Goal: Task Accomplishment & Management: Manage account settings

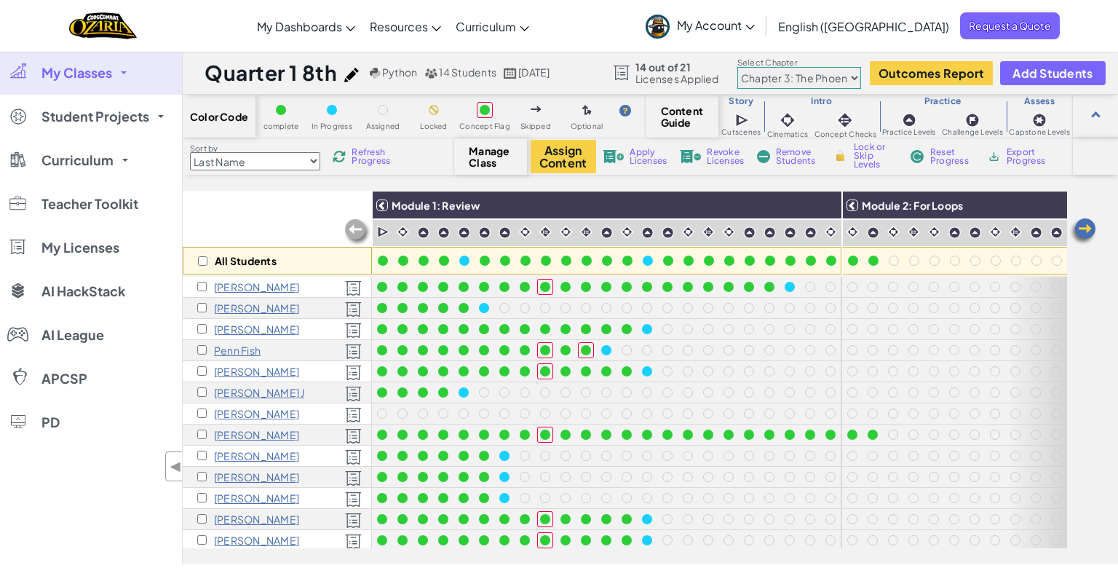
select select "5e27600d1c9d440000ac3ee7"
click at [1090, 232] on img at bounding box center [1083, 231] width 29 height 29
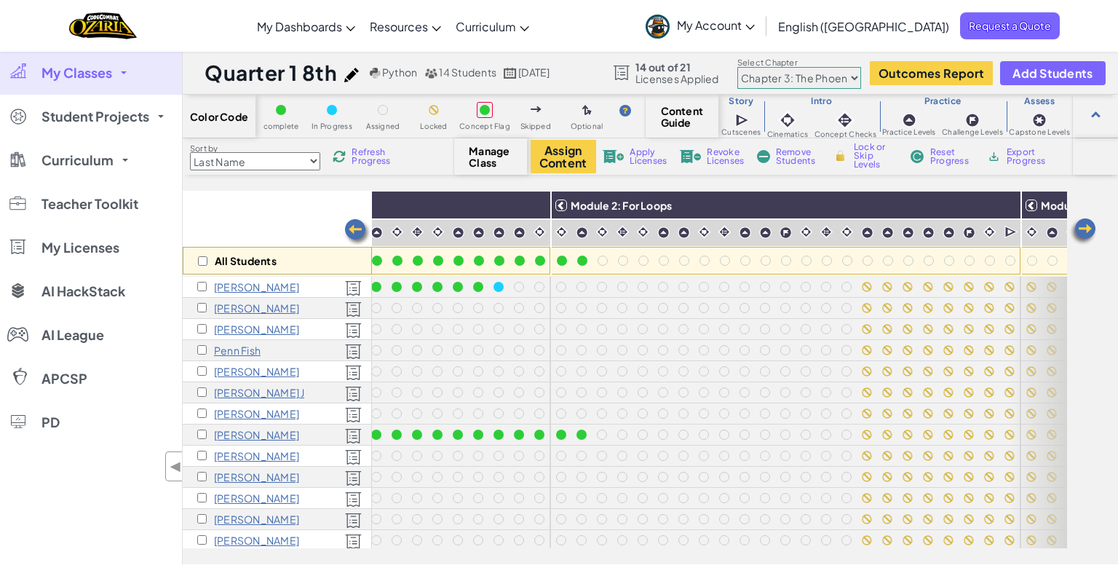
click at [1090, 232] on img at bounding box center [1083, 231] width 29 height 29
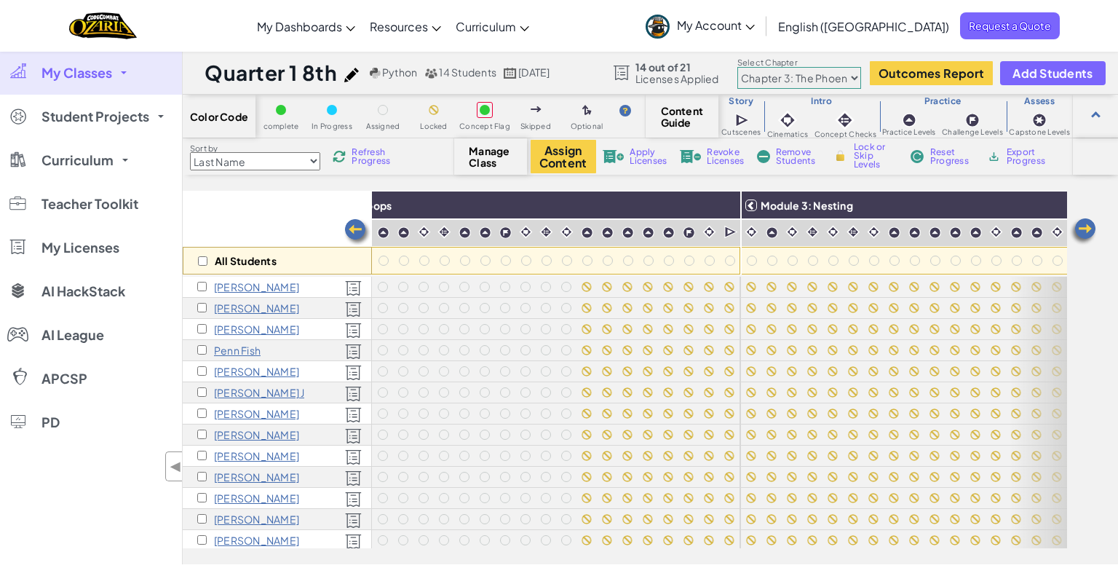
scroll to position [0, 582]
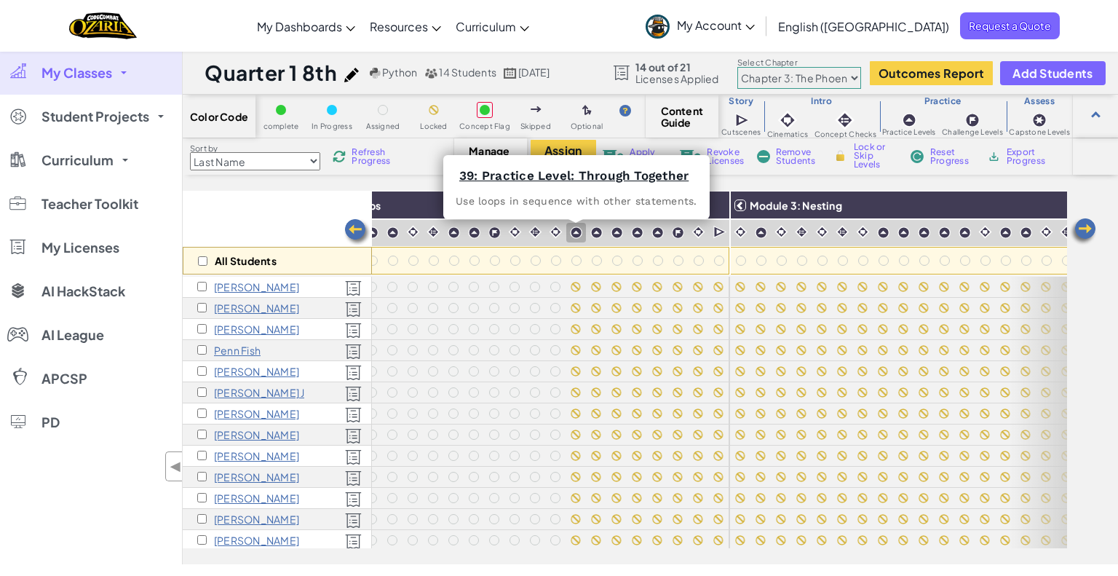
click at [582, 234] on div at bounding box center [576, 233] width 14 height 14
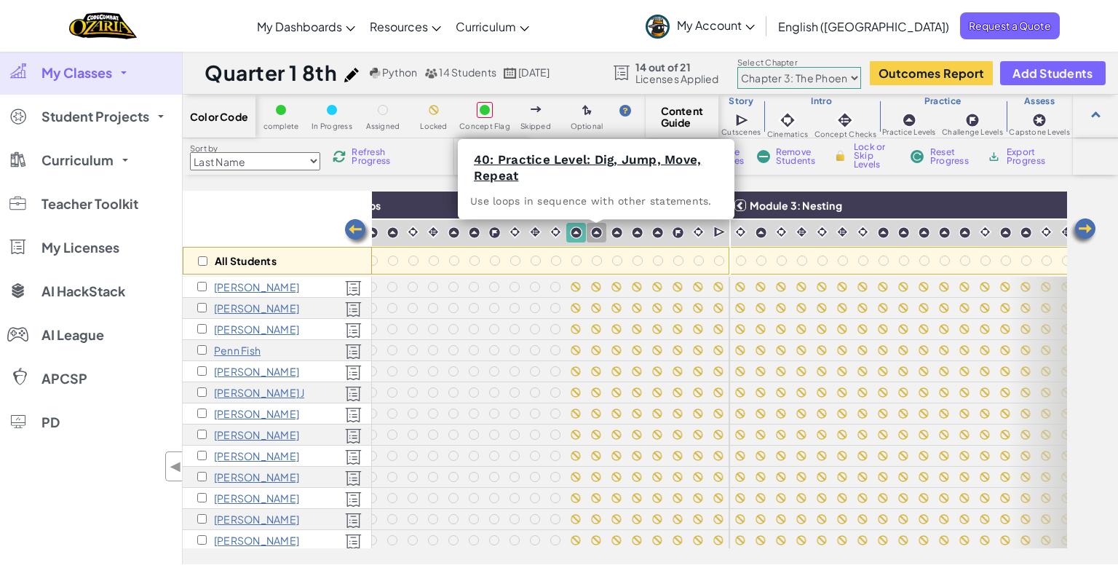
click at [596, 230] on img at bounding box center [596, 232] width 12 height 12
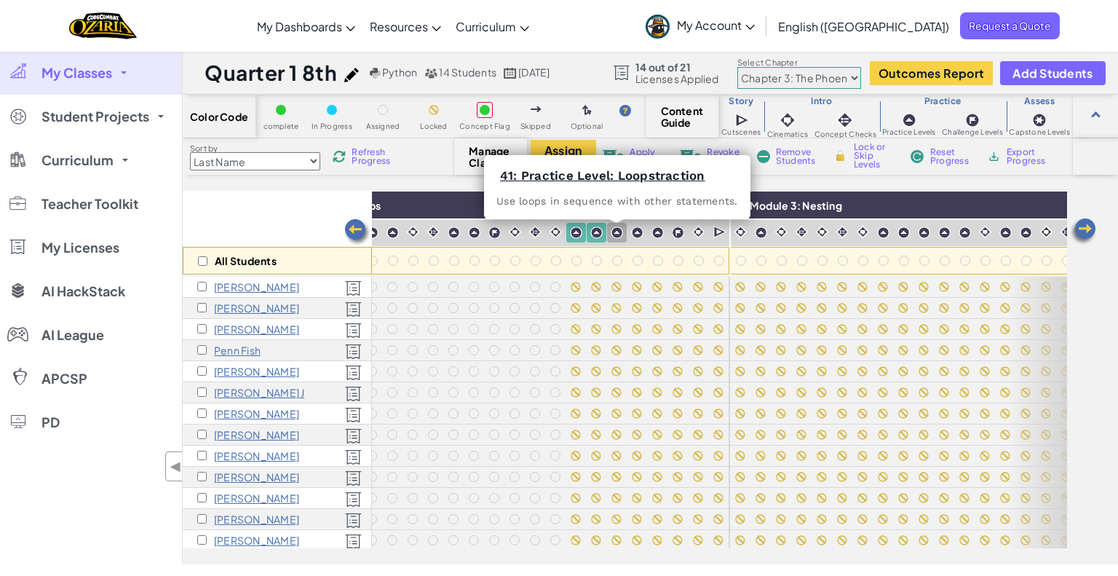
click at [622, 233] on img at bounding box center [617, 232] width 12 height 12
click at [638, 235] on img at bounding box center [637, 232] width 12 height 12
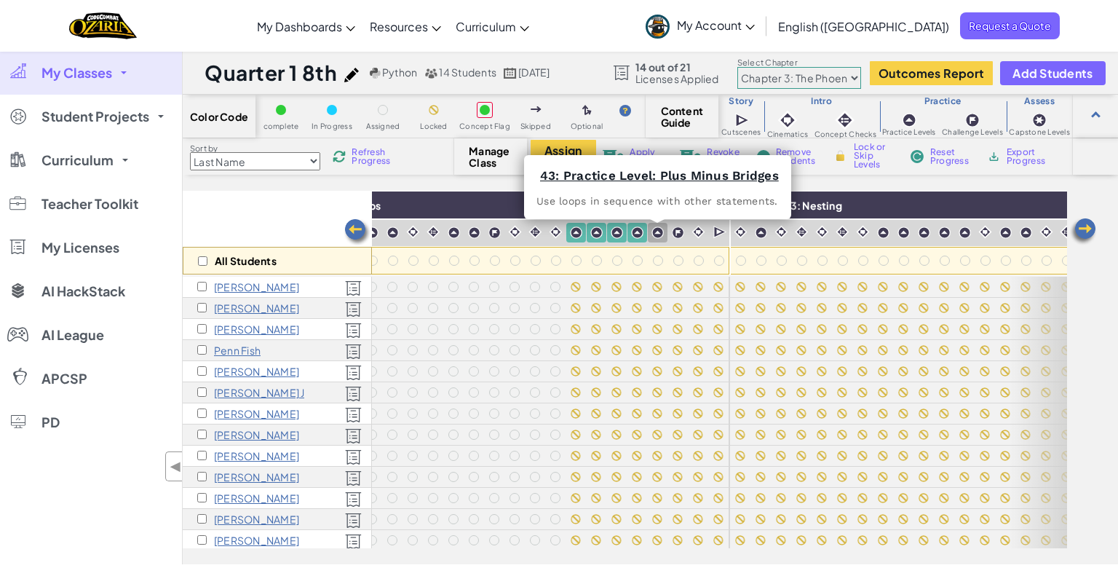
click at [663, 230] on img at bounding box center [658, 232] width 12 height 12
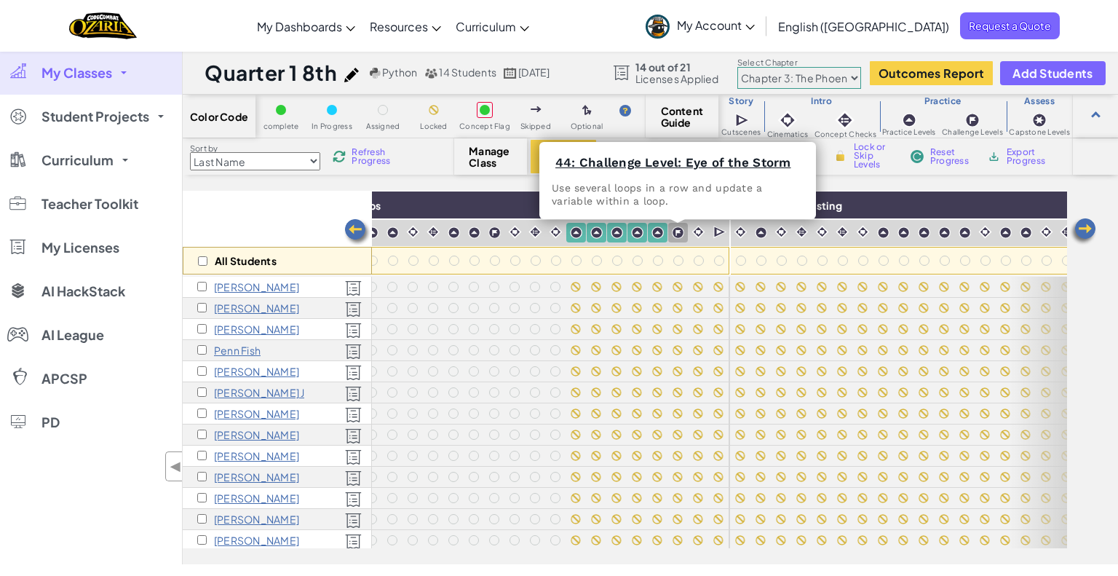
click at [674, 232] on img at bounding box center [678, 232] width 12 height 12
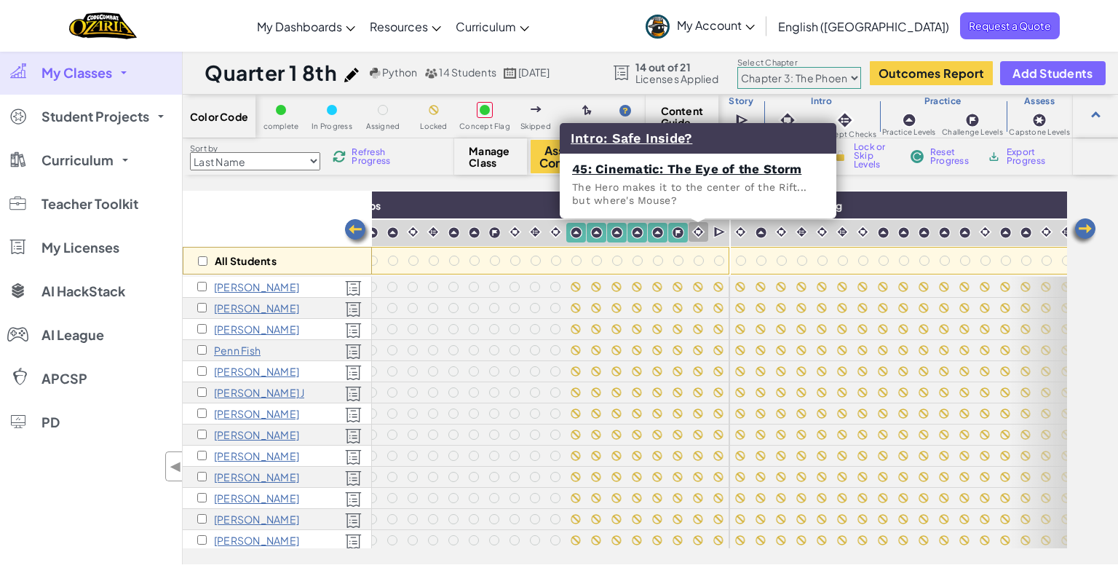
click at [698, 232] on img at bounding box center [699, 232] width 14 height 14
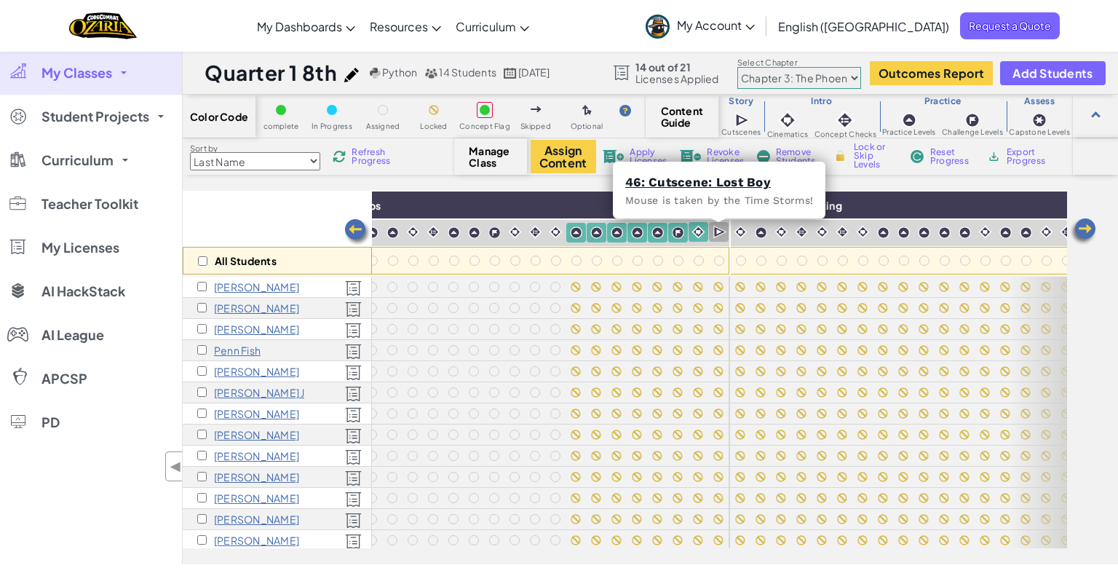
click at [720, 233] on img at bounding box center [720, 232] width 14 height 15
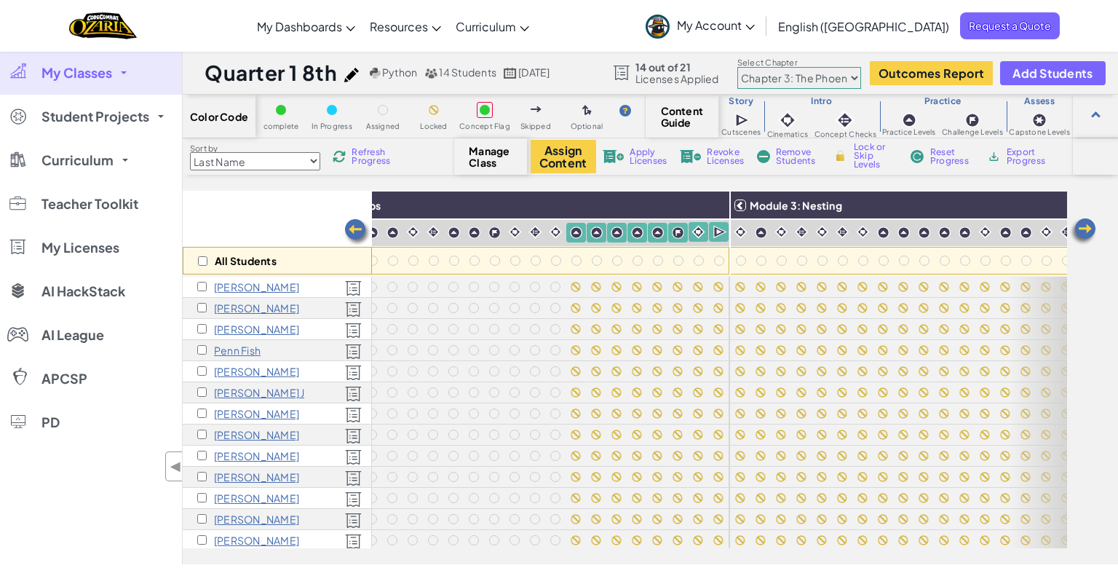
click at [874, 140] on div "Assign Content Apply Licenses Revoke Licenses Remove Students Lock or Skip Leve…" at bounding box center [786, 156] width 510 height 33
click at [869, 154] on span "Lock or Skip Levels" at bounding box center [875, 156] width 43 height 26
checkbox input "true"
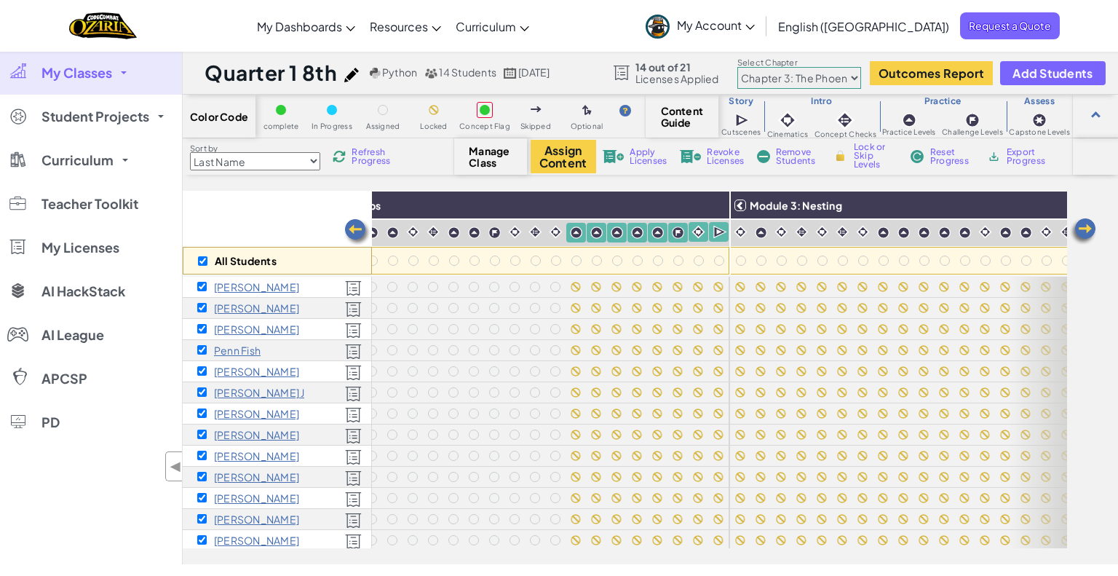
checkbox input "true"
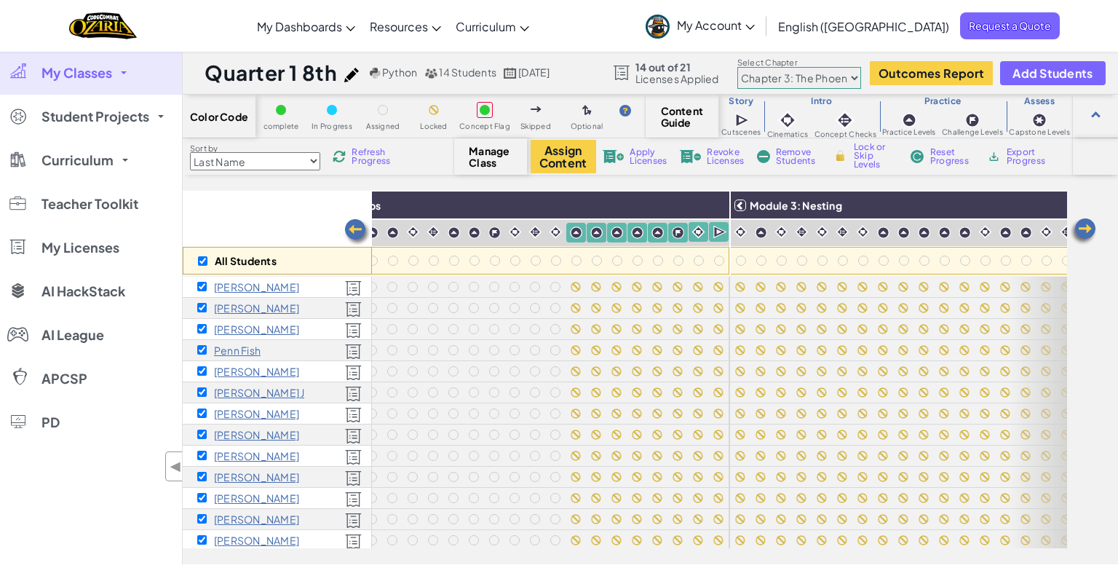
checkbox input "true"
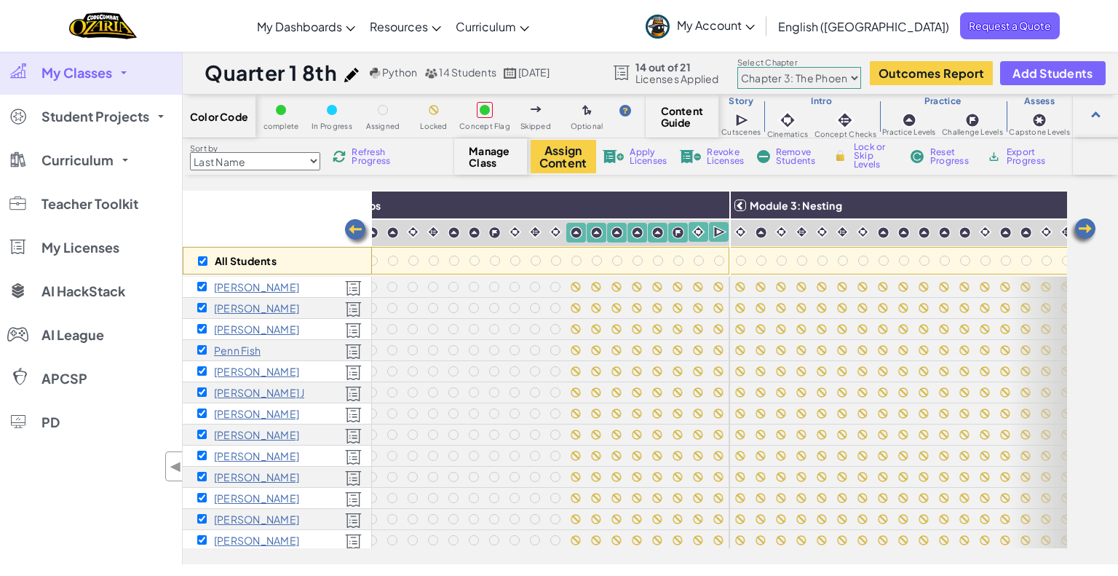
checkbox input "true"
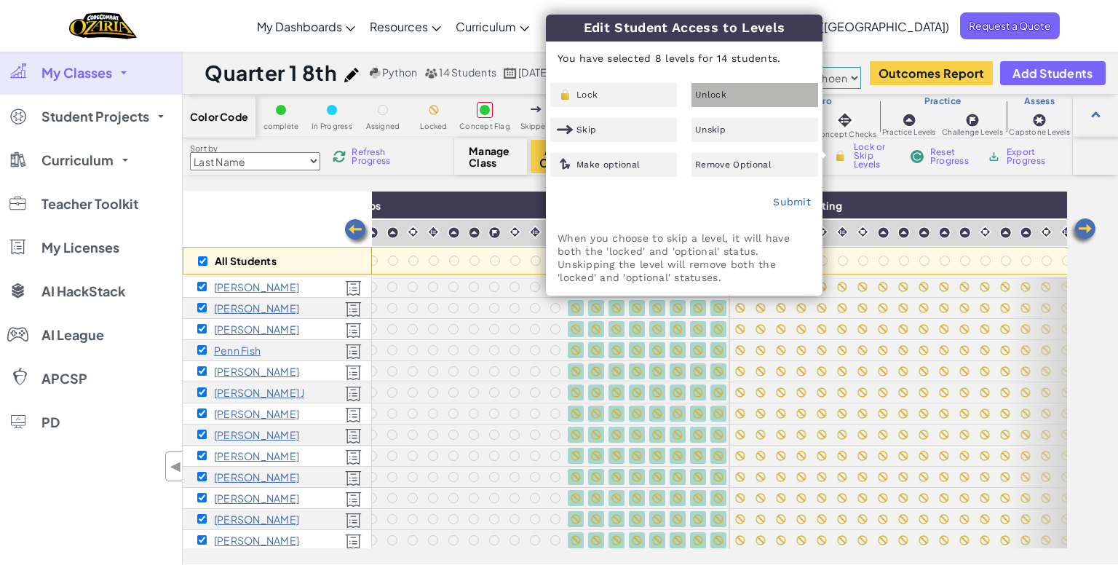
click at [756, 98] on div "Unlock" at bounding box center [755, 95] width 127 height 24
click at [805, 197] on link "Submit" at bounding box center [792, 202] width 38 height 12
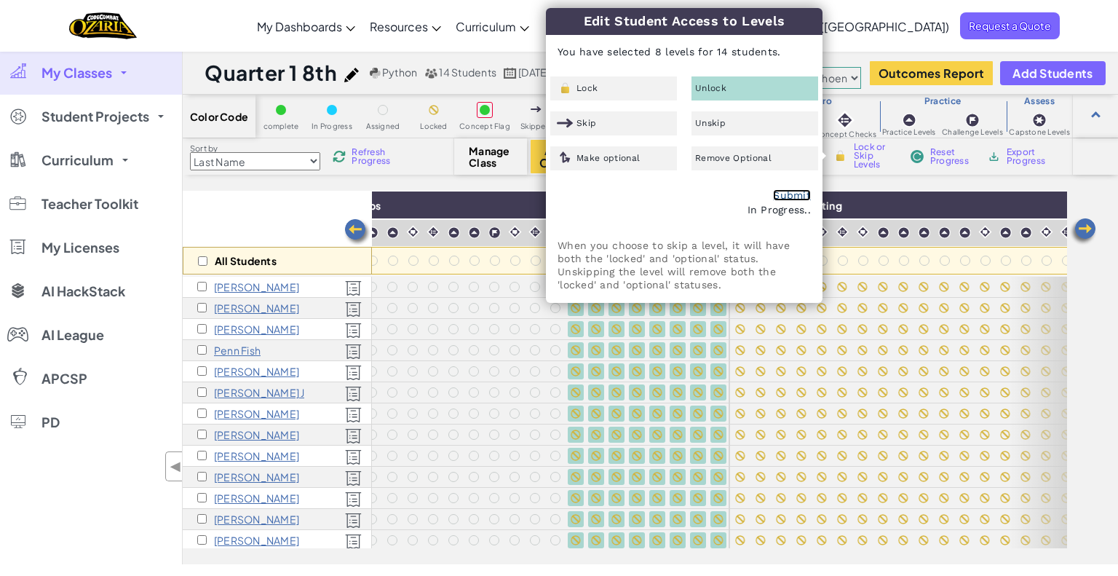
checkbox input "false"
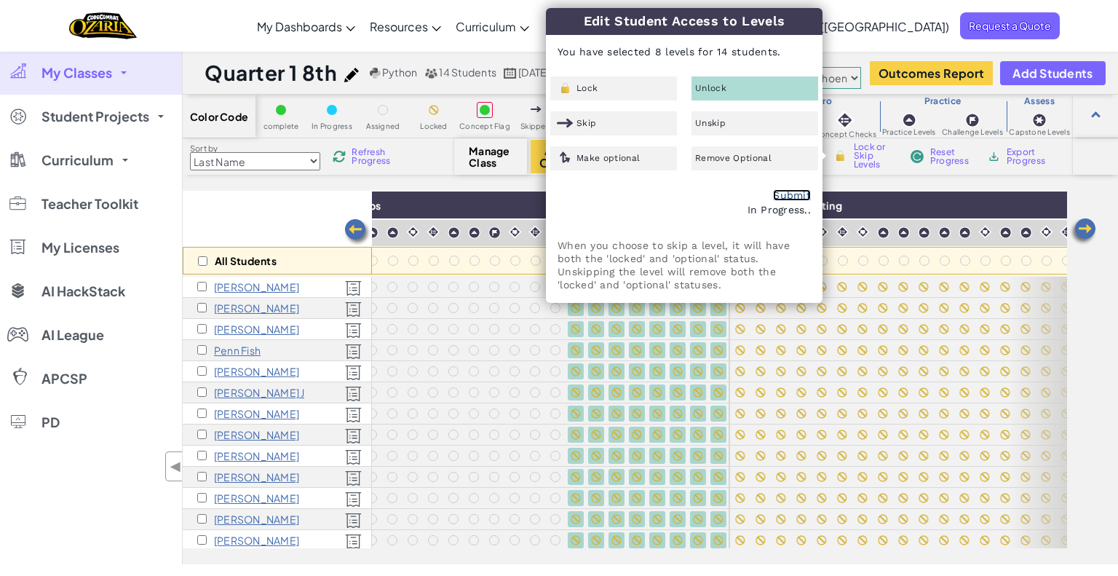
checkbox input "false"
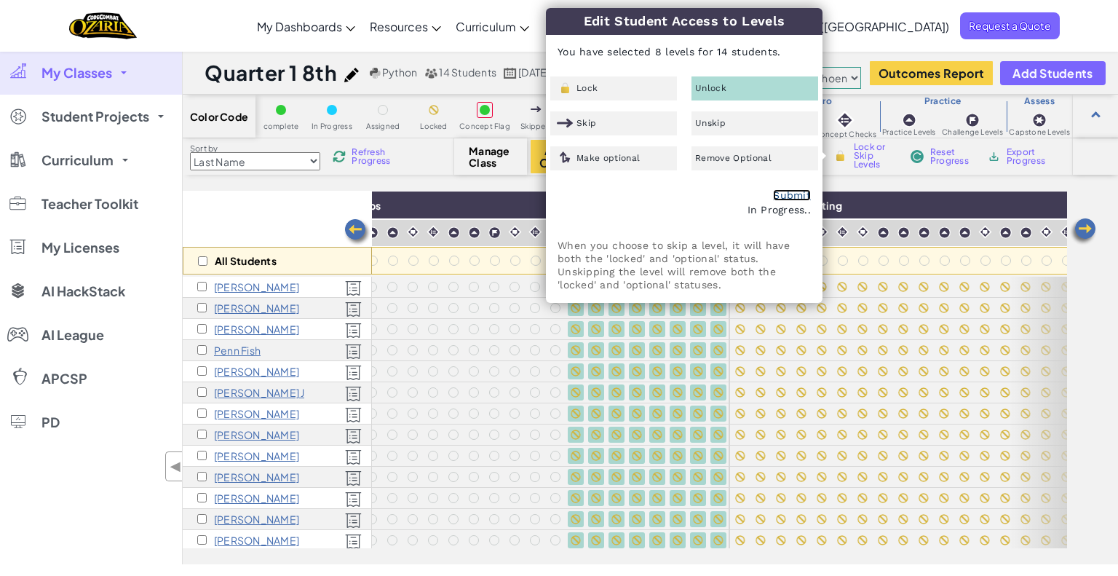
checkbox input "false"
